Goal: Register for event/course

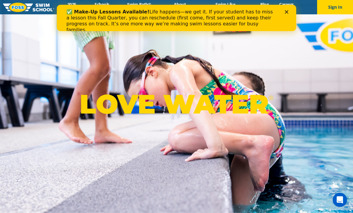
click at [281, 9] on div "✅ Make-Up Lessons Available! Life happens—we get it. If your student has to mis…" at bounding box center [173, 21] width 215 height 28
click at [285, 16] on div "✅ Make-Up Lessons Available! Life happens—we get it. If your student has to mis…" at bounding box center [176, 21] width 220 height 28
click at [286, 13] on polygon "Close" at bounding box center [287, 12] width 4 height 4
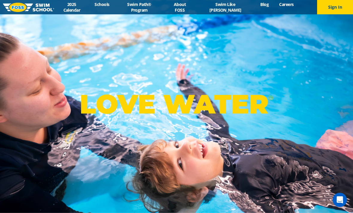
click at [141, 8] on link "Swim Path® Program" at bounding box center [139, 6] width 49 height 11
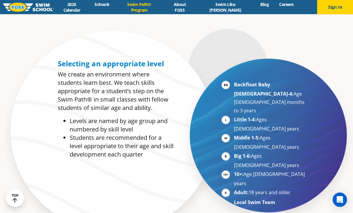
scroll to position [277, 0]
click at [239, 103] on li "Backfloat Baby 1-4: Age 6 months to 3 years" at bounding box center [270, 98] width 73 height 34
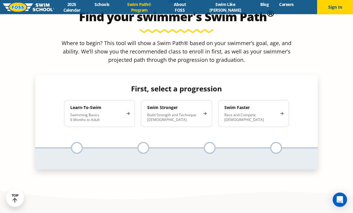
scroll to position [566, 0]
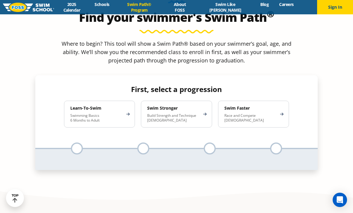
click at [101, 113] on p "Swimming Basics 6 Months to Adult" at bounding box center [96, 118] width 52 height 10
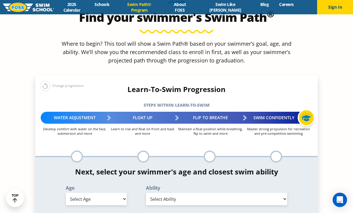
click at [114, 193] on select "Select Age 6 months - 1 year 1 year 2 years 3 years 4 years 5 years 6 years 7 y…" at bounding box center [96, 199] width 61 height 13
select select "6-months---1-year"
click at [160, 193] on select "Select Ability First in-water experience Comfortable with water poured over the…" at bounding box center [216, 199] width 141 height 13
select select "6-months---1-year-first-in-water-experience"
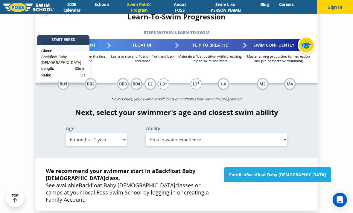
scroll to position [647, 0]
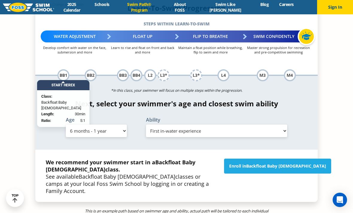
click at [261, 159] on link "Enroll in Backfloat Baby 1" at bounding box center [277, 166] width 107 height 15
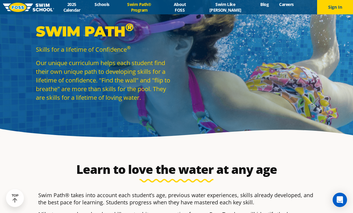
scroll to position [9, 0]
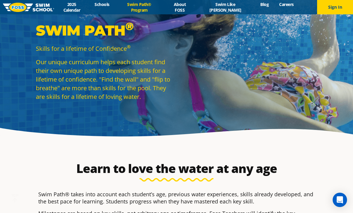
click at [190, 10] on link "About FOSS" at bounding box center [179, 6] width 31 height 11
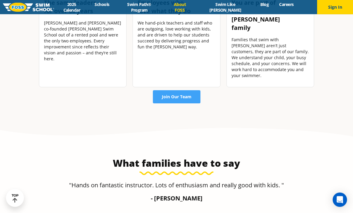
scroll to position [878, 0]
